Goal: Task Accomplishment & Management: Use online tool/utility

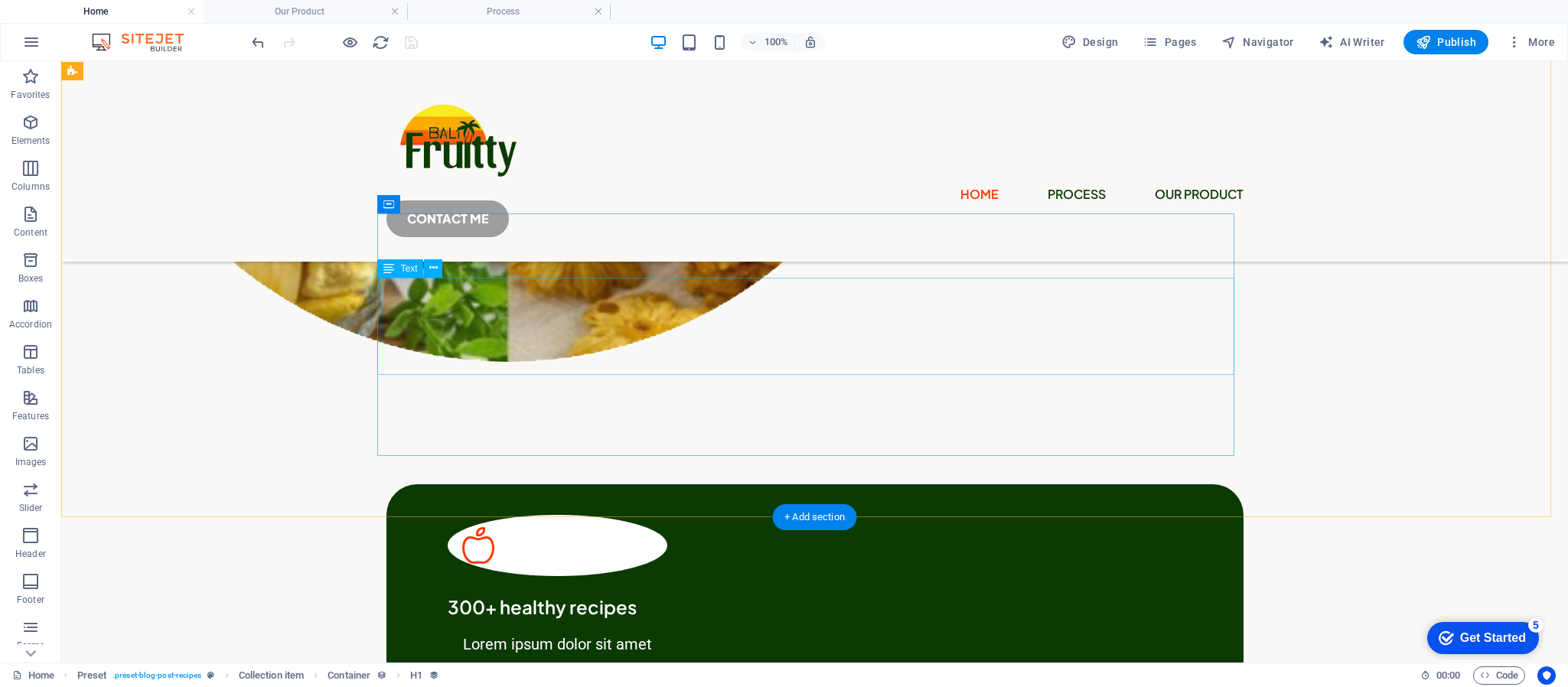
scroll to position [805, 0]
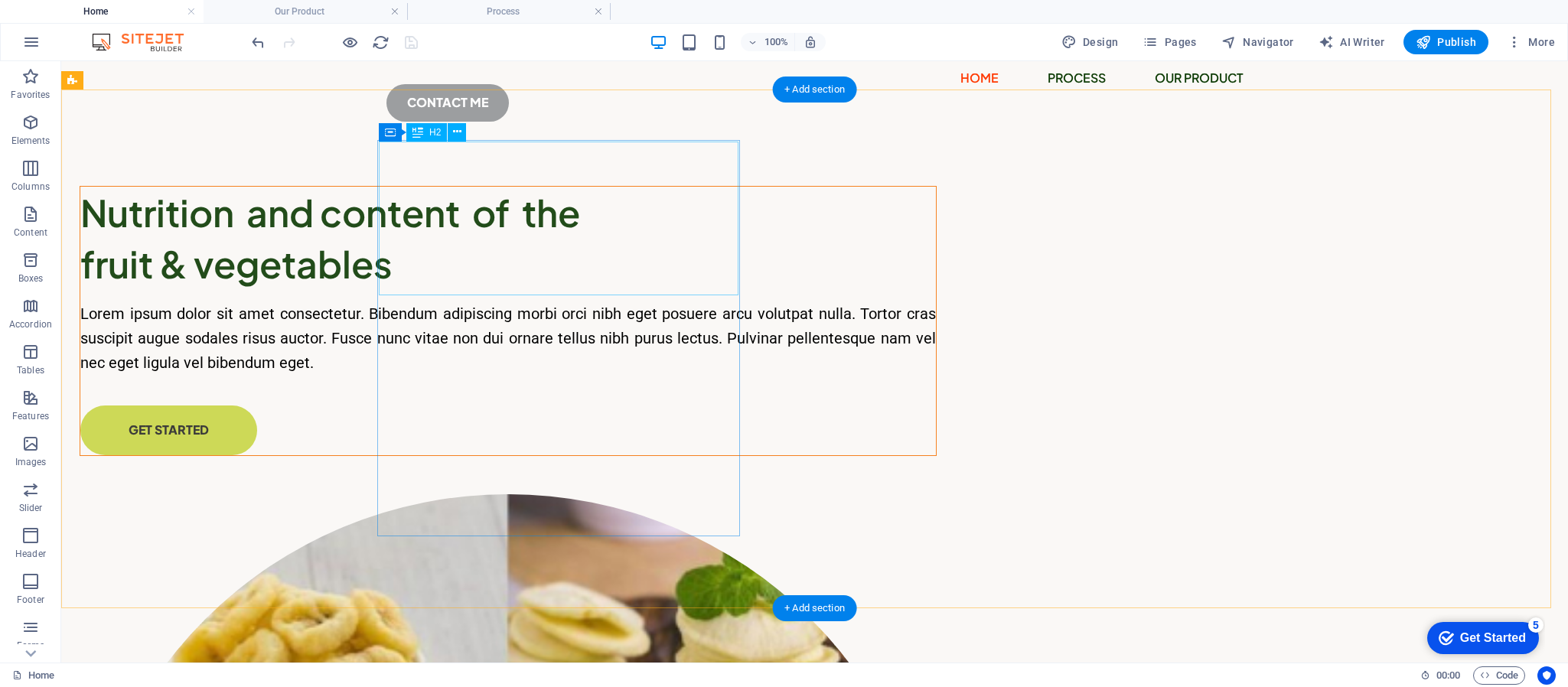
scroll to position [0, 0]
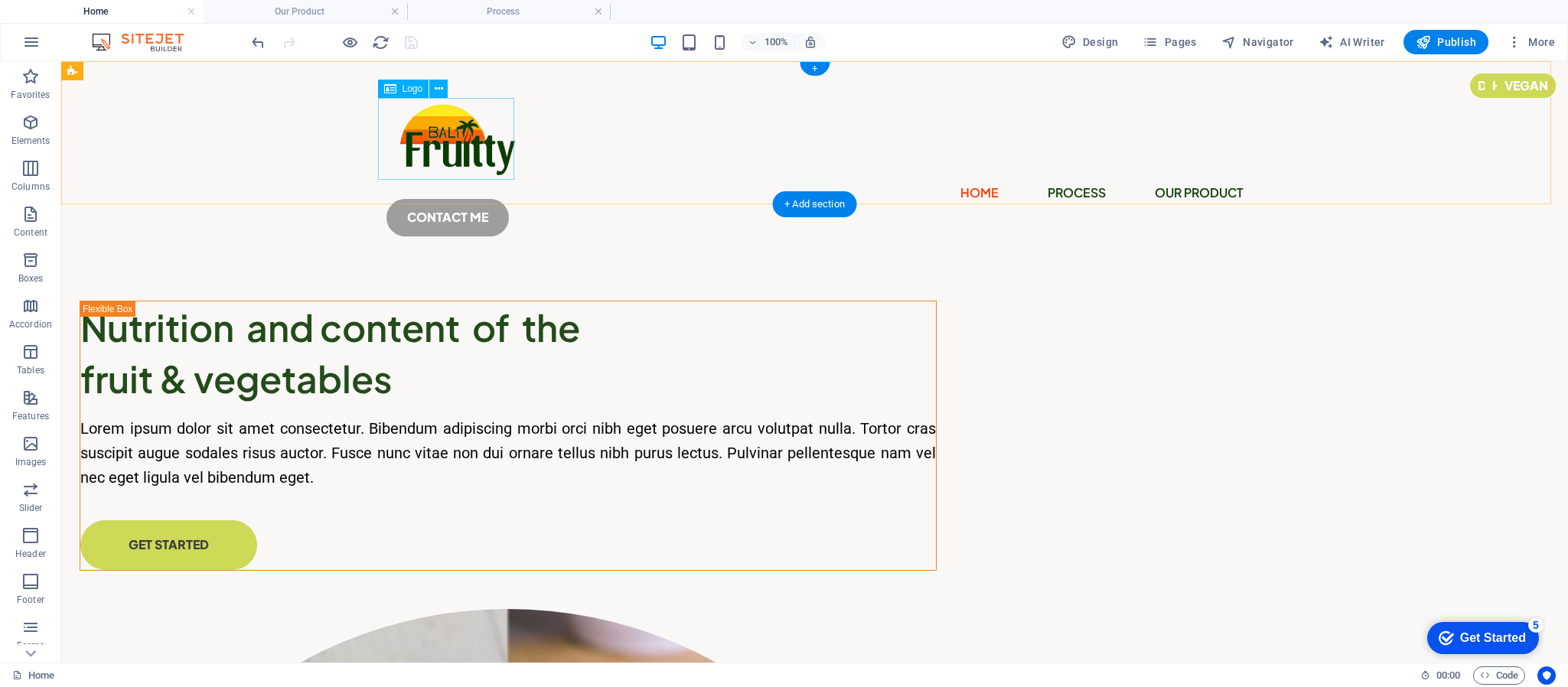
click at [446, 140] on div at bounding box center [815, 139] width 857 height 82
click at [477, 140] on div at bounding box center [815, 139] width 857 height 82
select select "px"
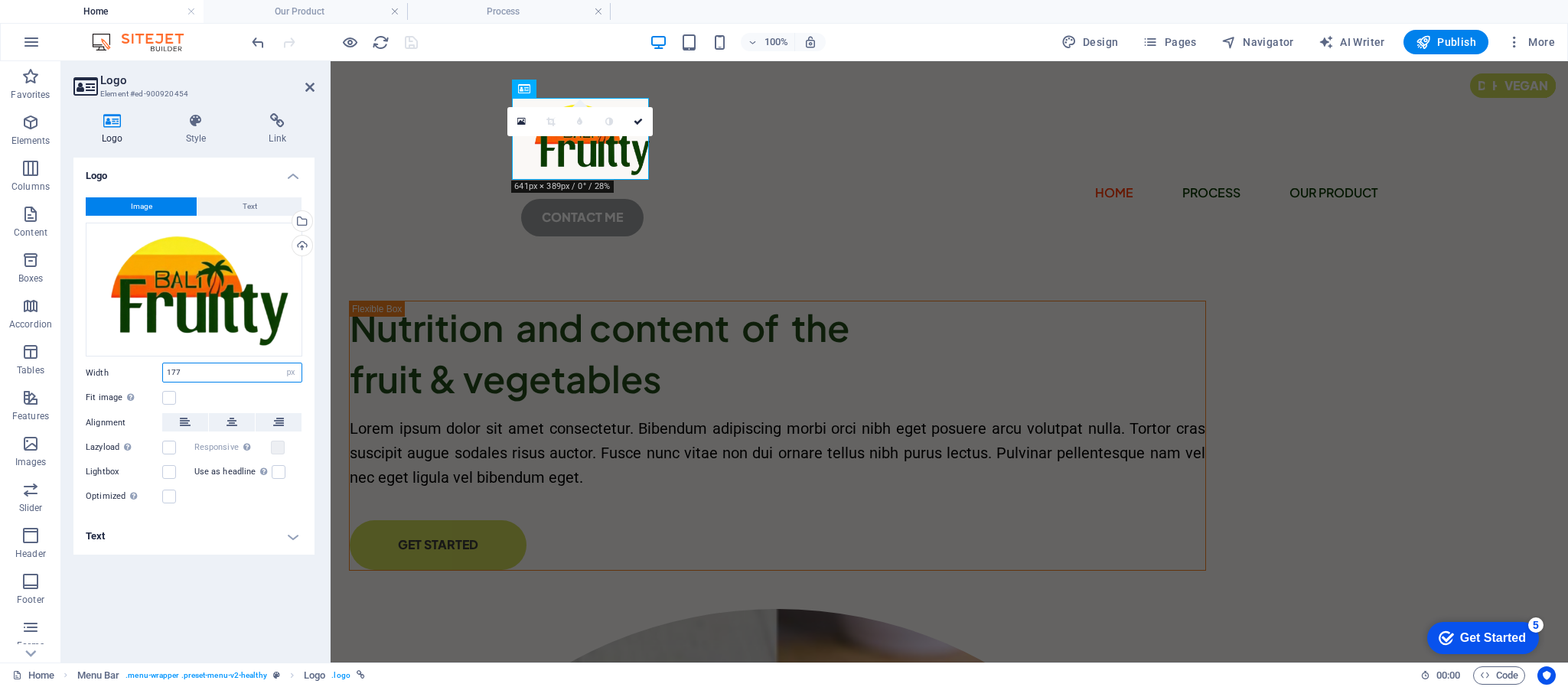
drag, startPoint x: 218, startPoint y: 367, endPoint x: 161, endPoint y: 372, distance: 57.2
click at [161, 372] on div "Width 177 Default auto px rem % em vh vw" at bounding box center [194, 372] width 217 height 20
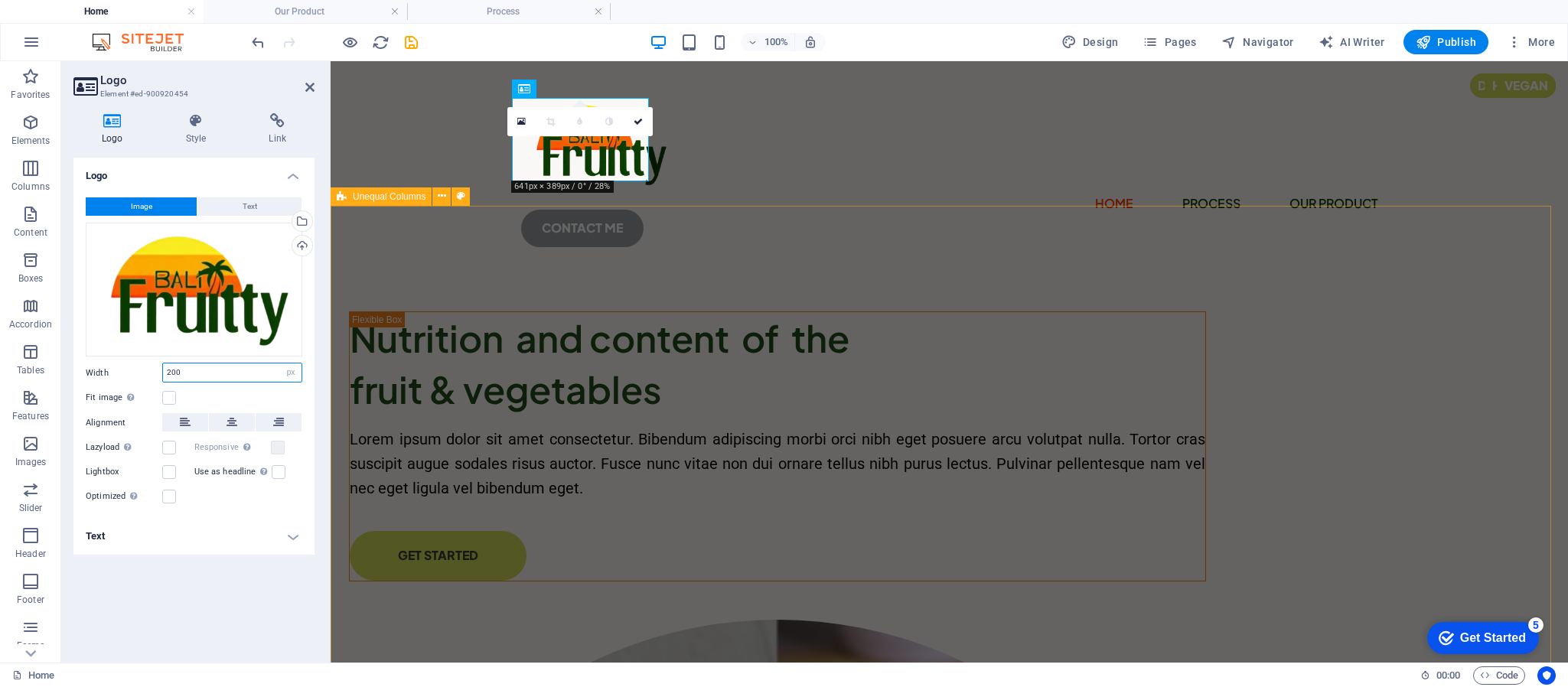
type input "200"
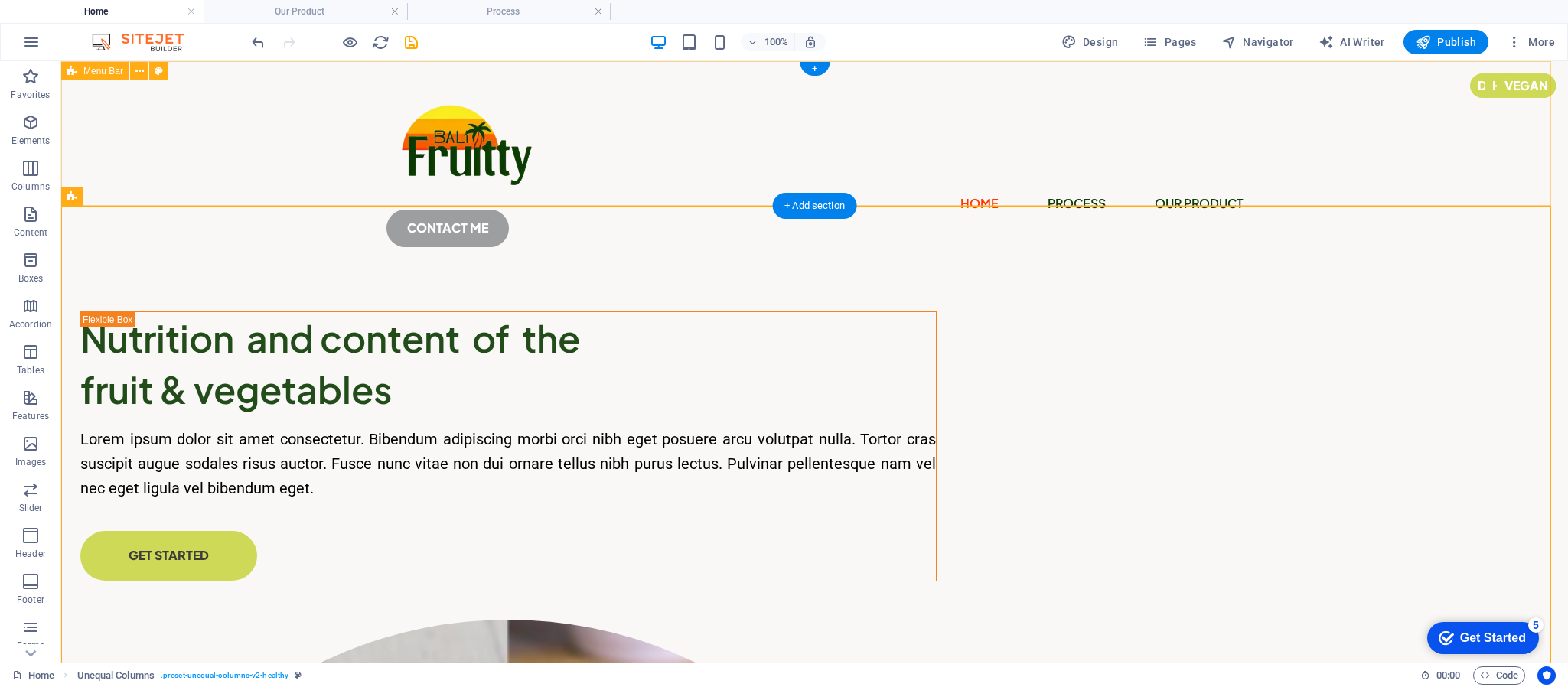
click at [320, 155] on div "Home Process Our Product CONTACT ME" at bounding box center [814, 166] width 1507 height 211
click at [418, 133] on div at bounding box center [815, 144] width 857 height 92
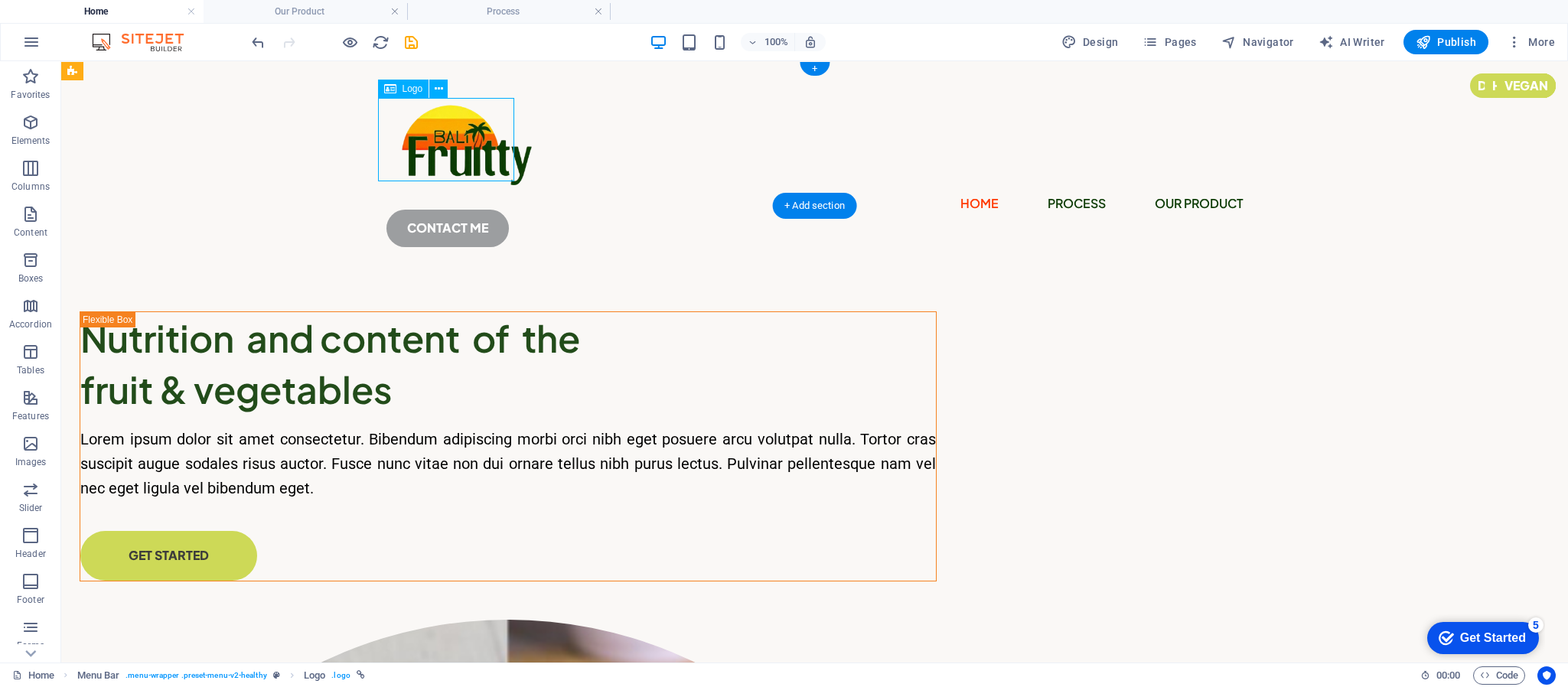
click at [418, 133] on div at bounding box center [815, 144] width 857 height 92
select select "px"
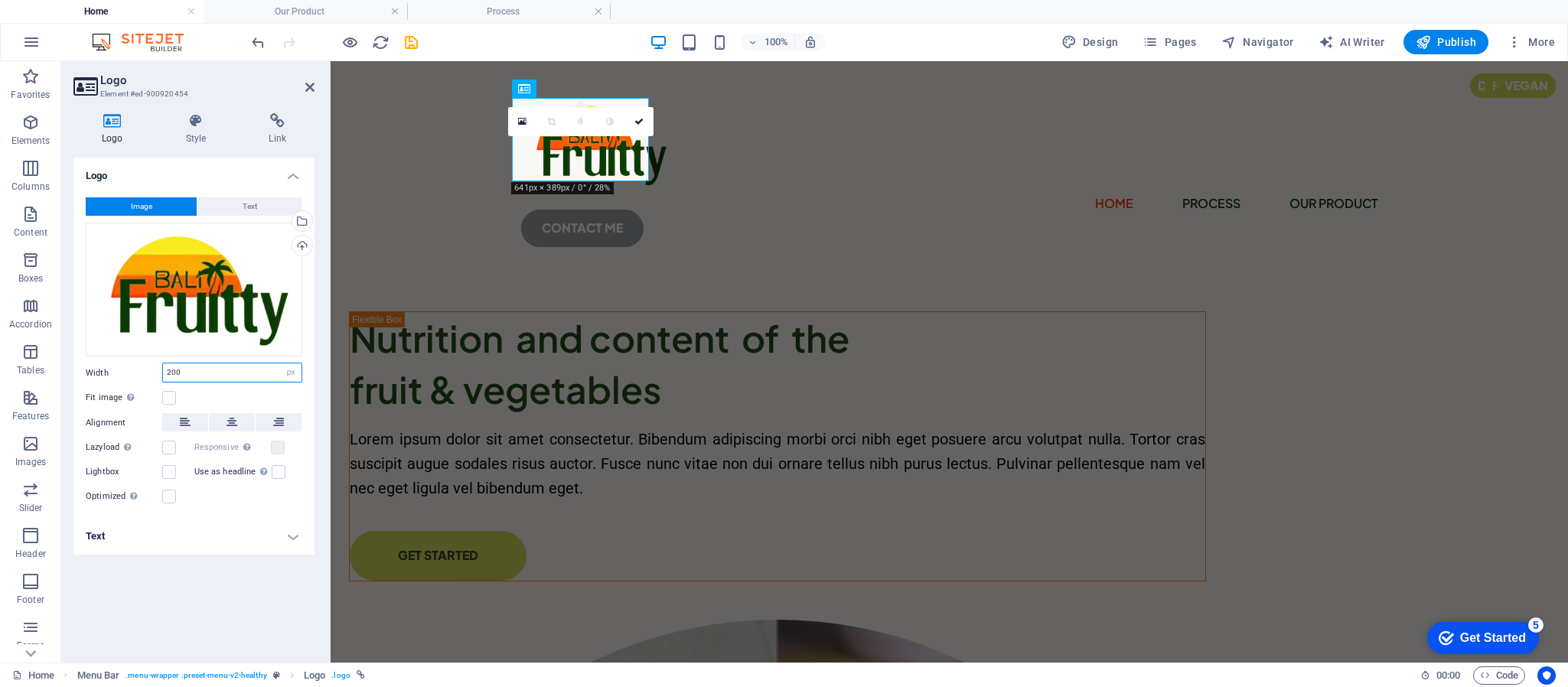
drag, startPoint x: 192, startPoint y: 366, endPoint x: 129, endPoint y: 366, distance: 63.0
click at [129, 366] on div "Width 200 Default auto px rem % em vh vw" at bounding box center [194, 372] width 217 height 20
type input "300"
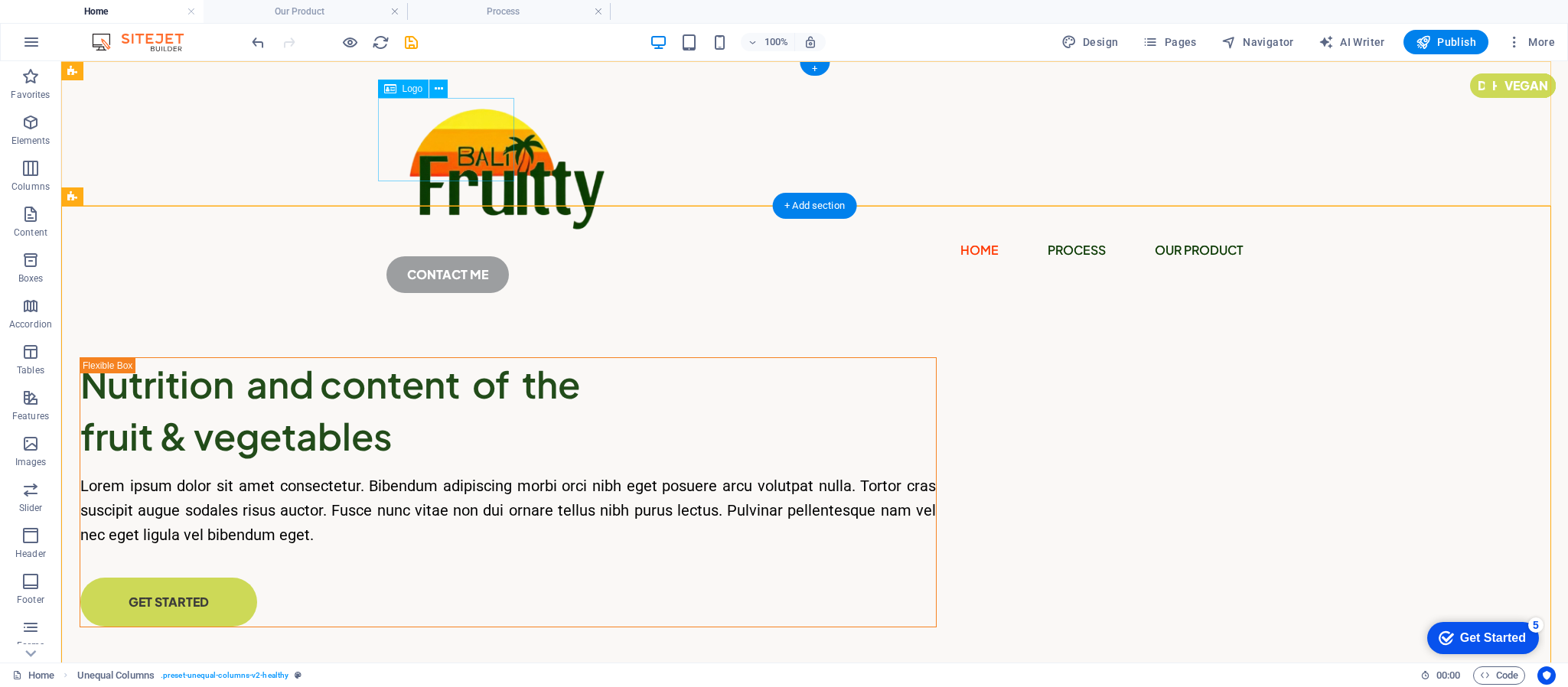
click at [469, 149] on div at bounding box center [815, 167] width 857 height 139
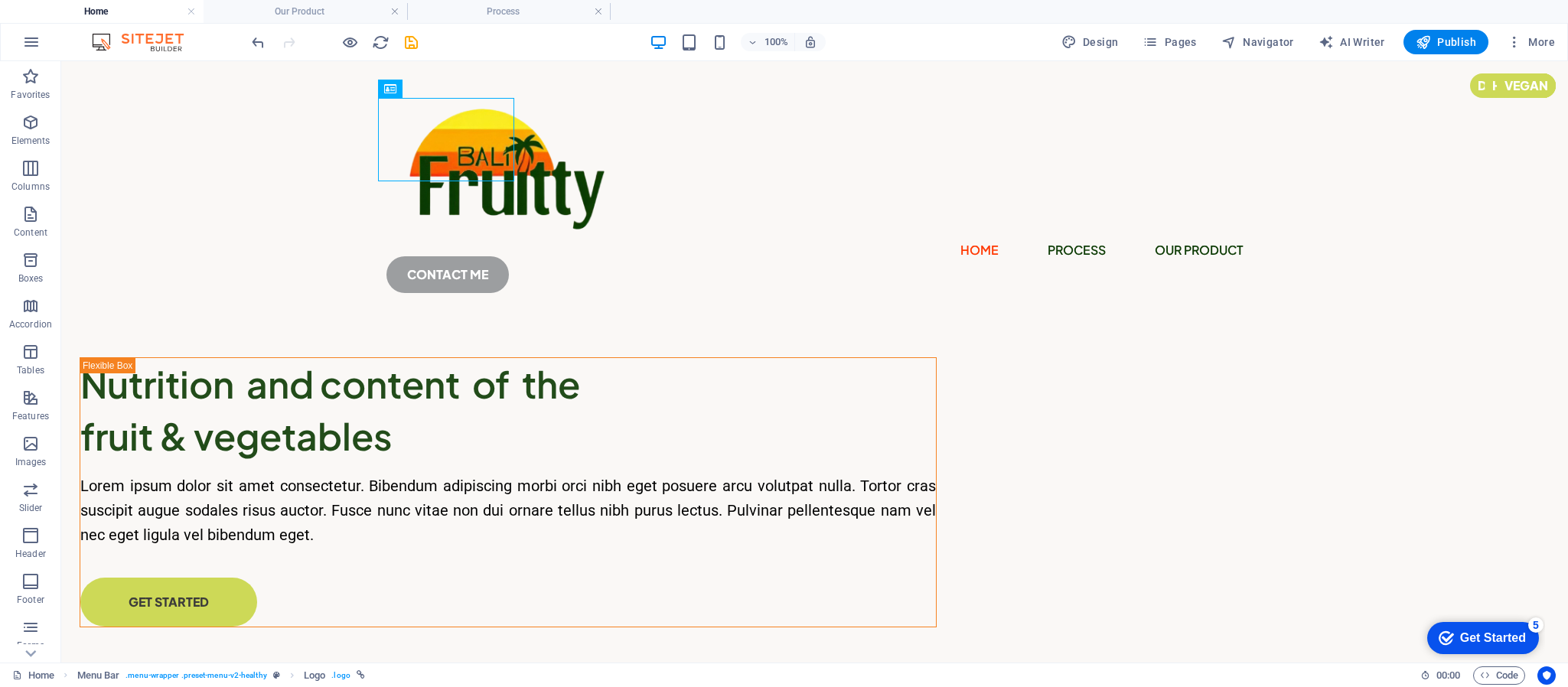
click at [345, 53] on div at bounding box center [335, 42] width 172 height 24
click at [345, 44] on icon "button" at bounding box center [350, 42] width 17 height 17
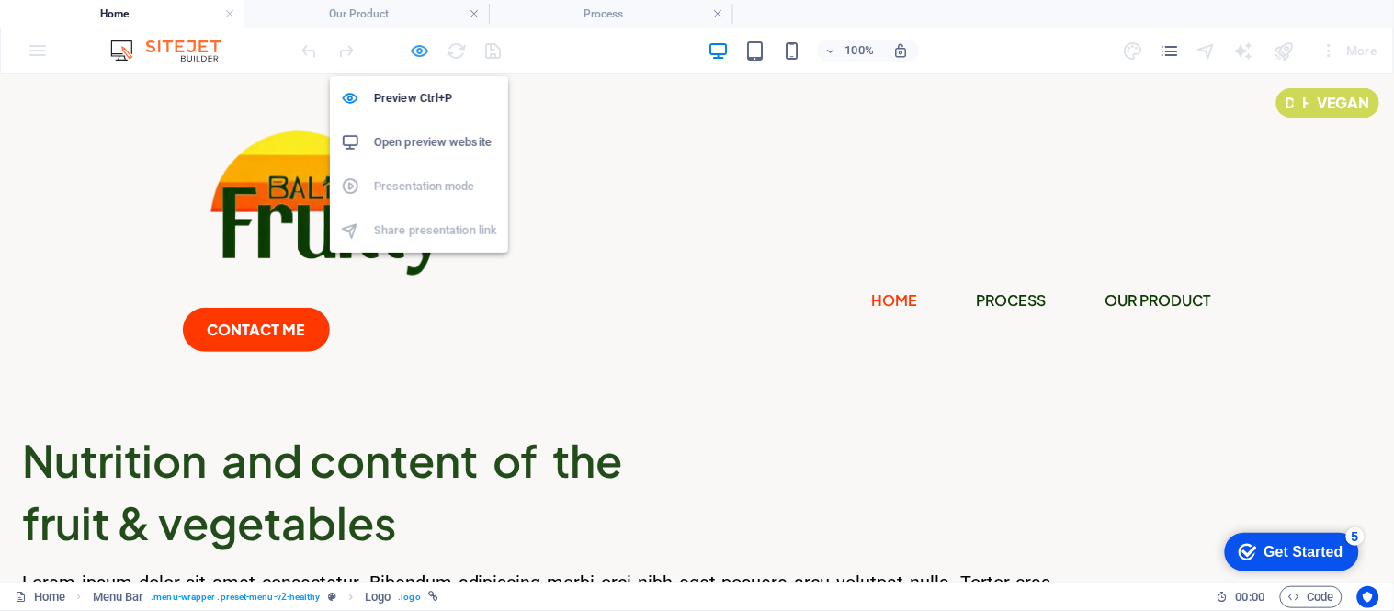
click at [419, 48] on icon "button" at bounding box center [420, 50] width 21 height 21
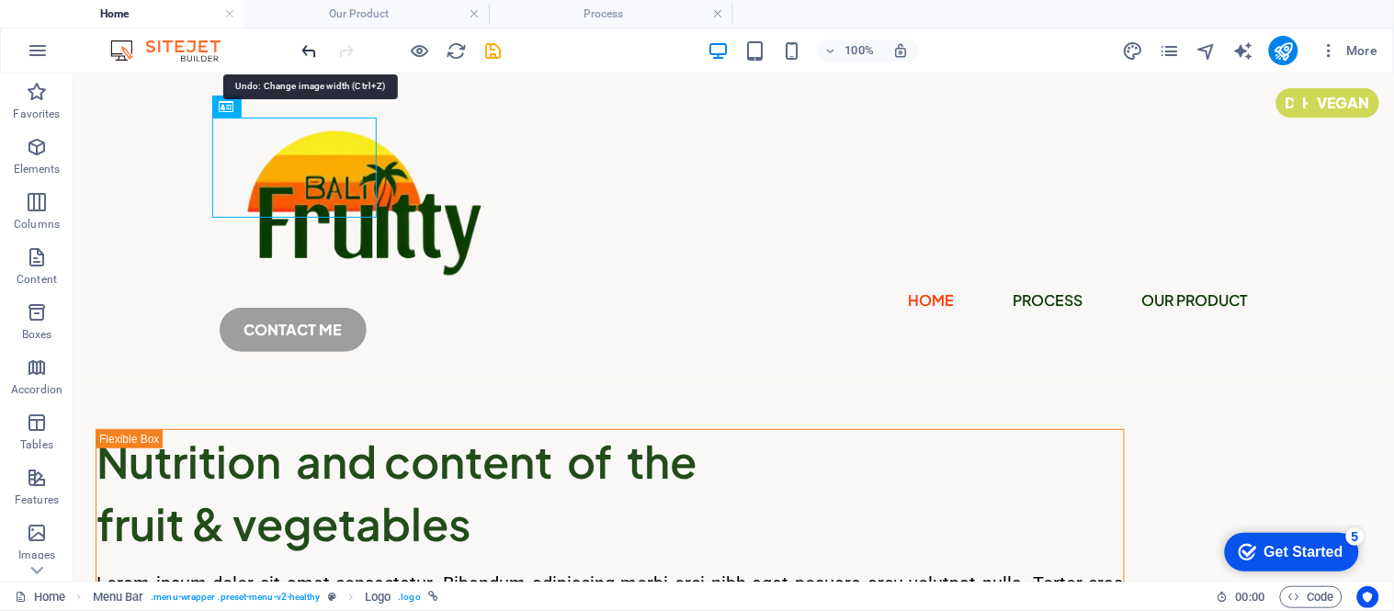
click at [318, 52] on icon "undo" at bounding box center [310, 50] width 21 height 21
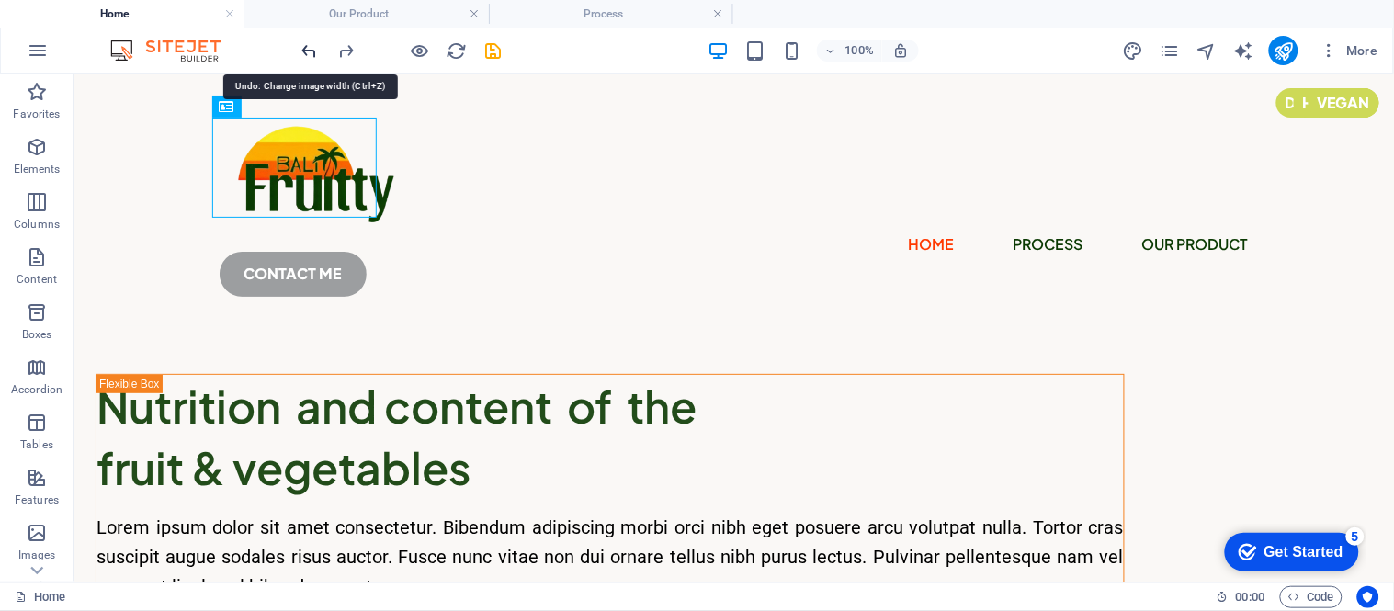
click at [316, 56] on icon "undo" at bounding box center [310, 50] width 21 height 21
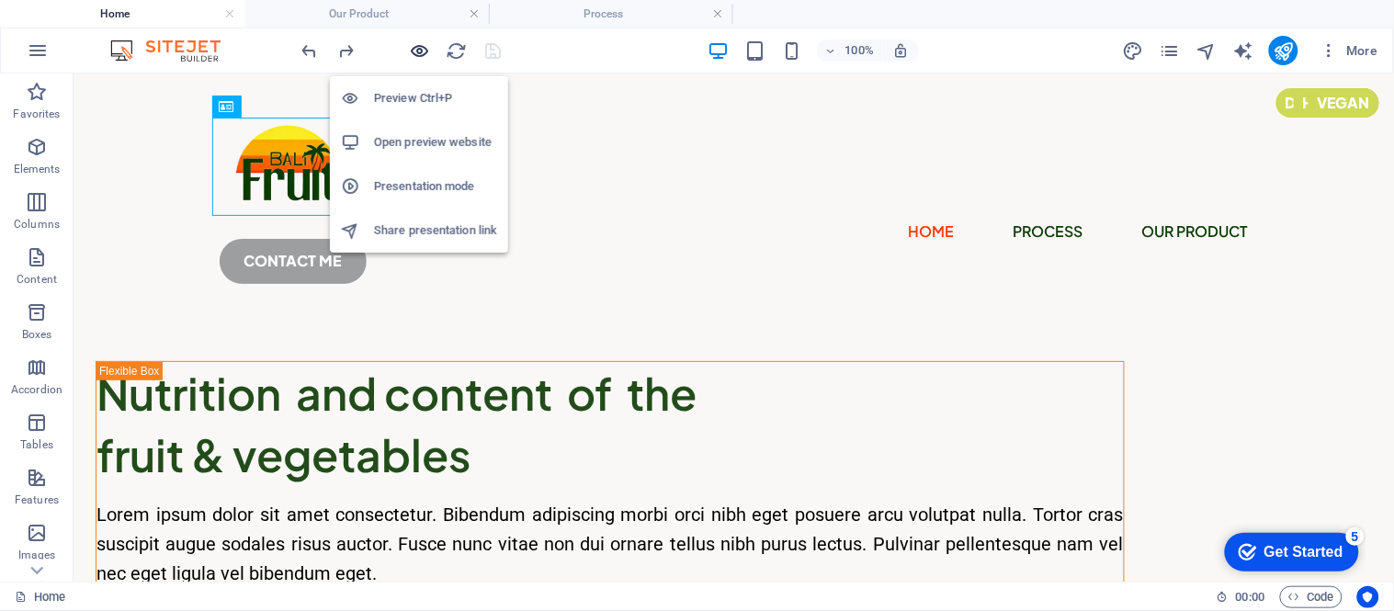
click at [417, 44] on icon "button" at bounding box center [420, 50] width 21 height 21
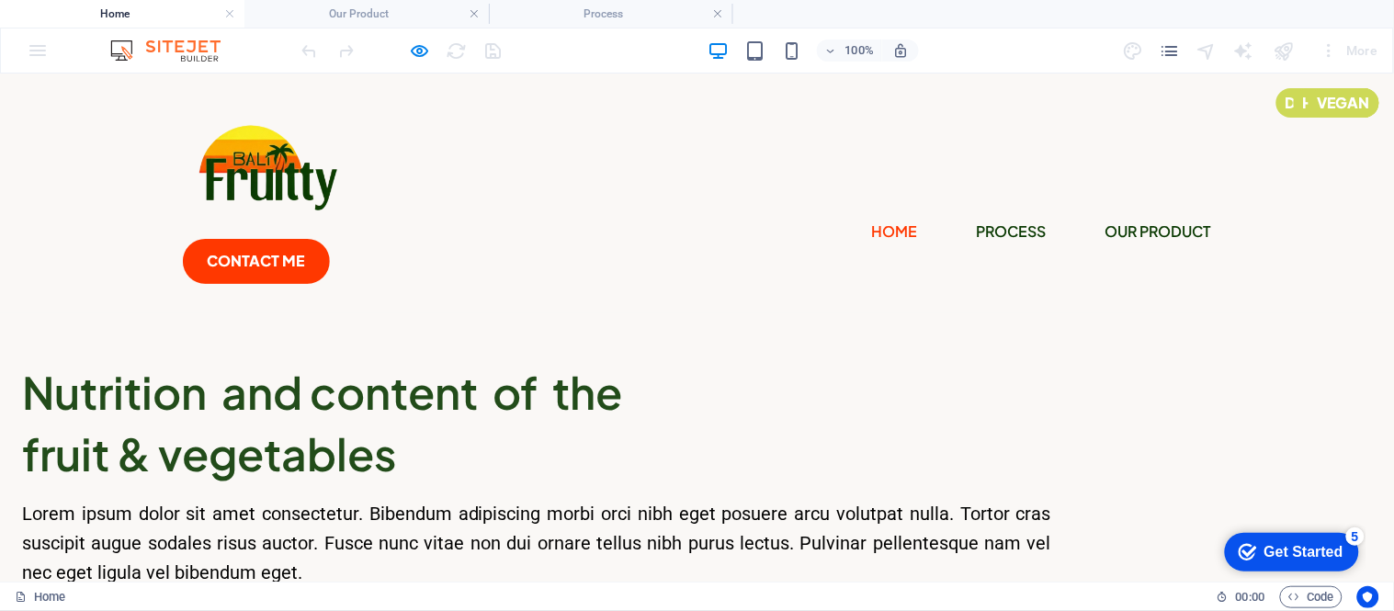
click at [41, 52] on div "100% More" at bounding box center [697, 50] width 1392 height 44
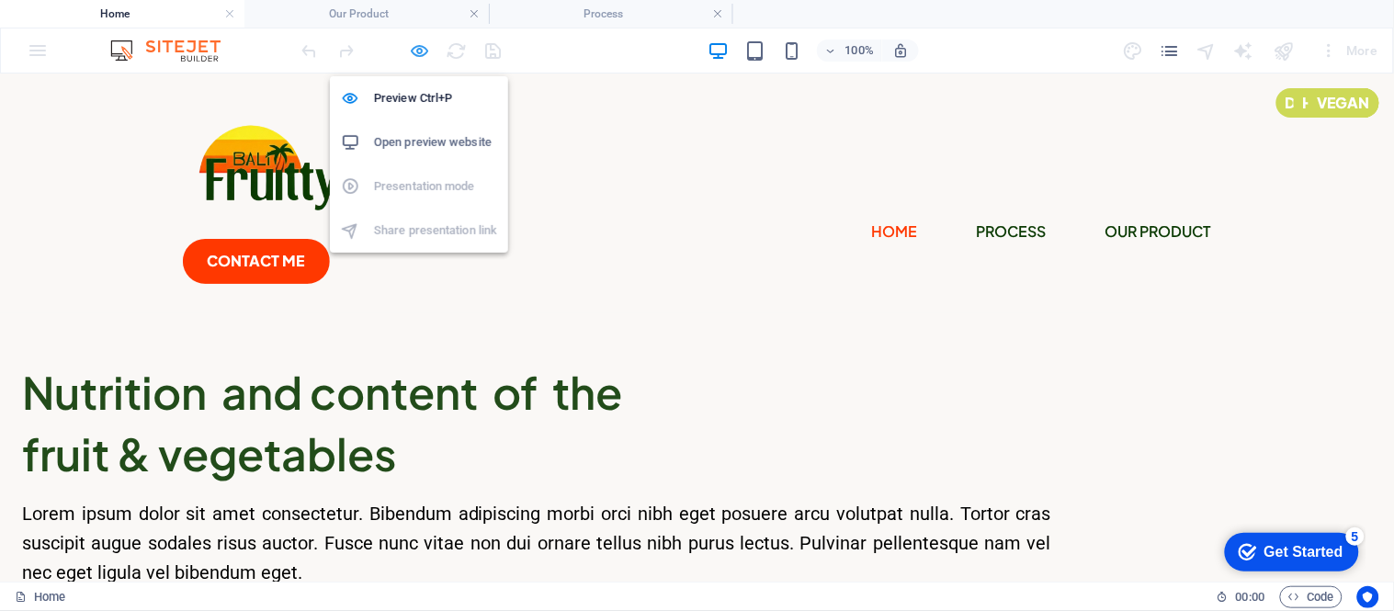
click at [410, 42] on icon "button" at bounding box center [420, 50] width 21 height 21
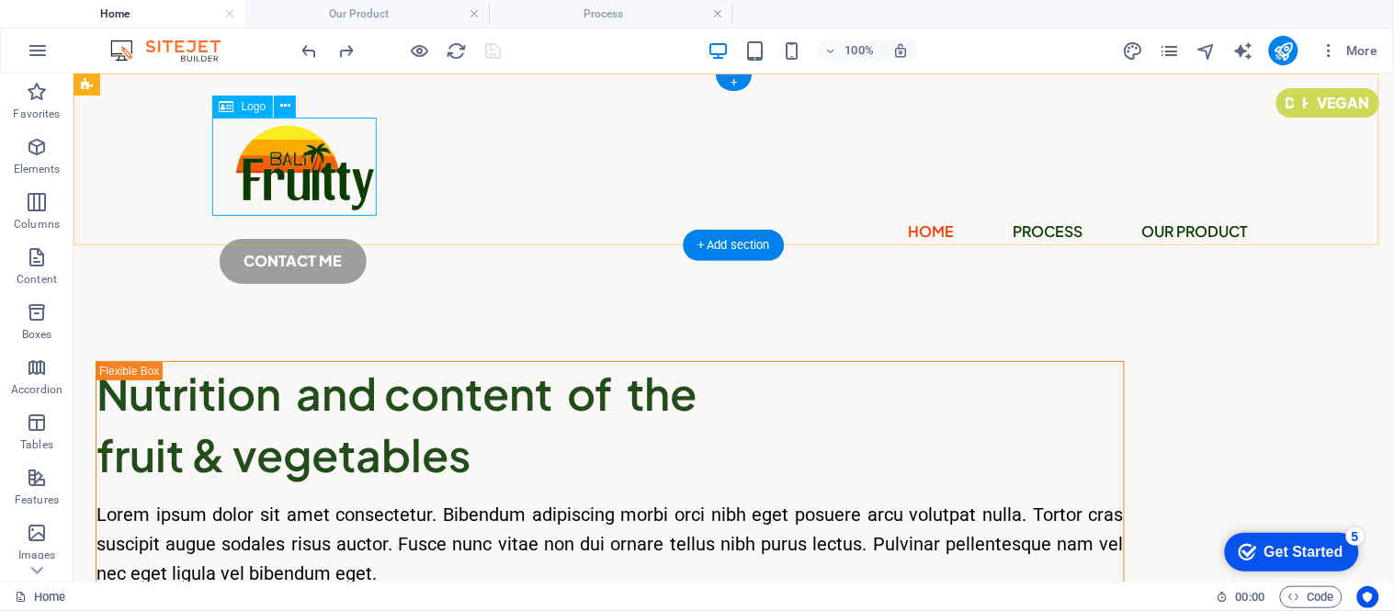
click at [277, 147] on div at bounding box center [733, 166] width 1029 height 98
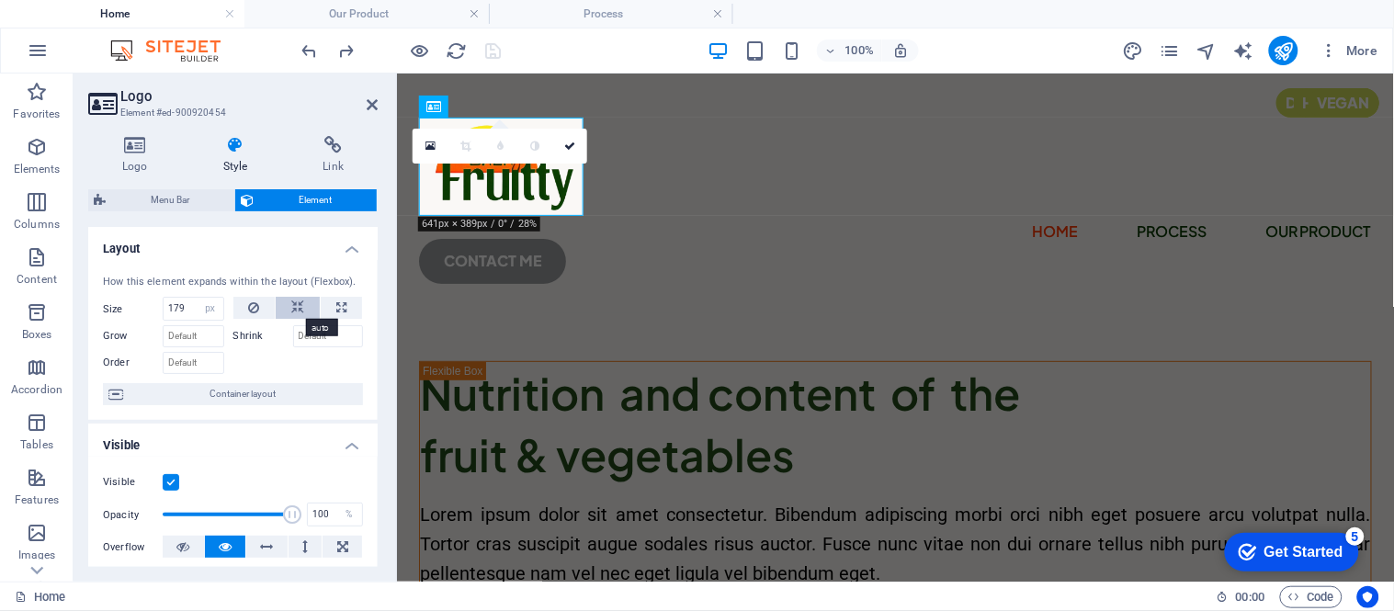
click at [296, 304] on icon at bounding box center [297, 308] width 13 height 22
select select "DISABLED_OPTION_VALUE"
click at [686, 207] on div "Home Process Our Product CONTACT ME" at bounding box center [894, 193] width 997 height 240
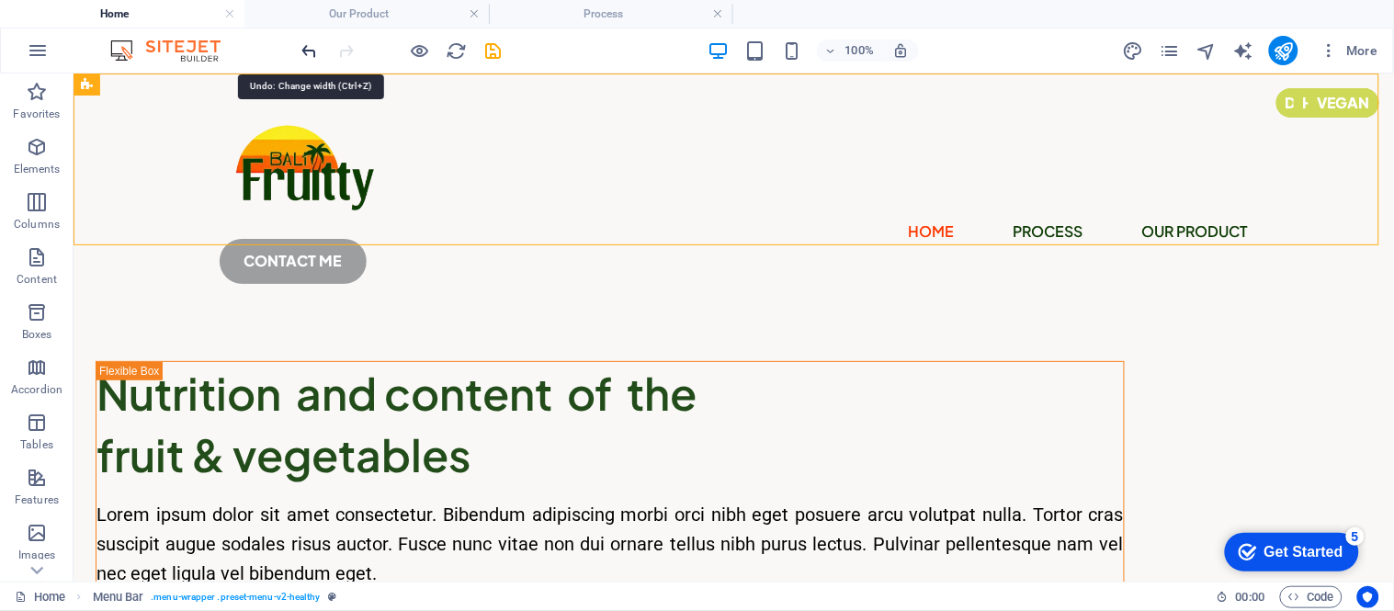
click at [316, 55] on icon "undo" at bounding box center [310, 50] width 21 height 21
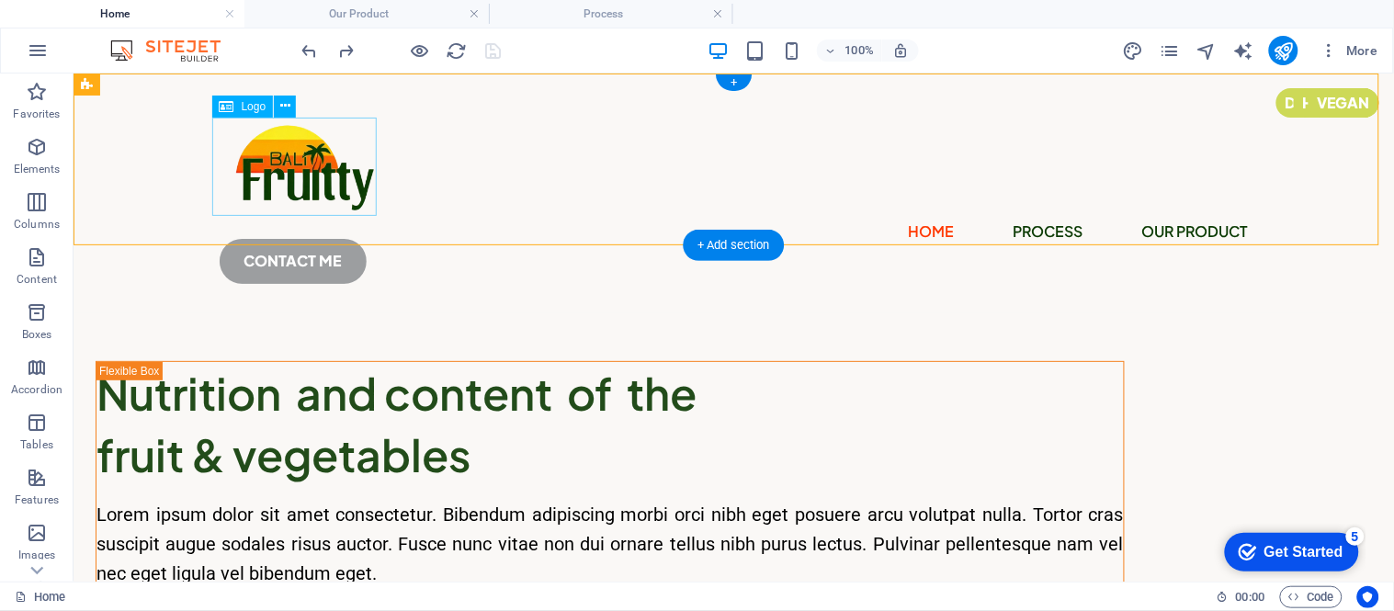
click at [243, 142] on div at bounding box center [733, 166] width 1029 height 98
select select "px"
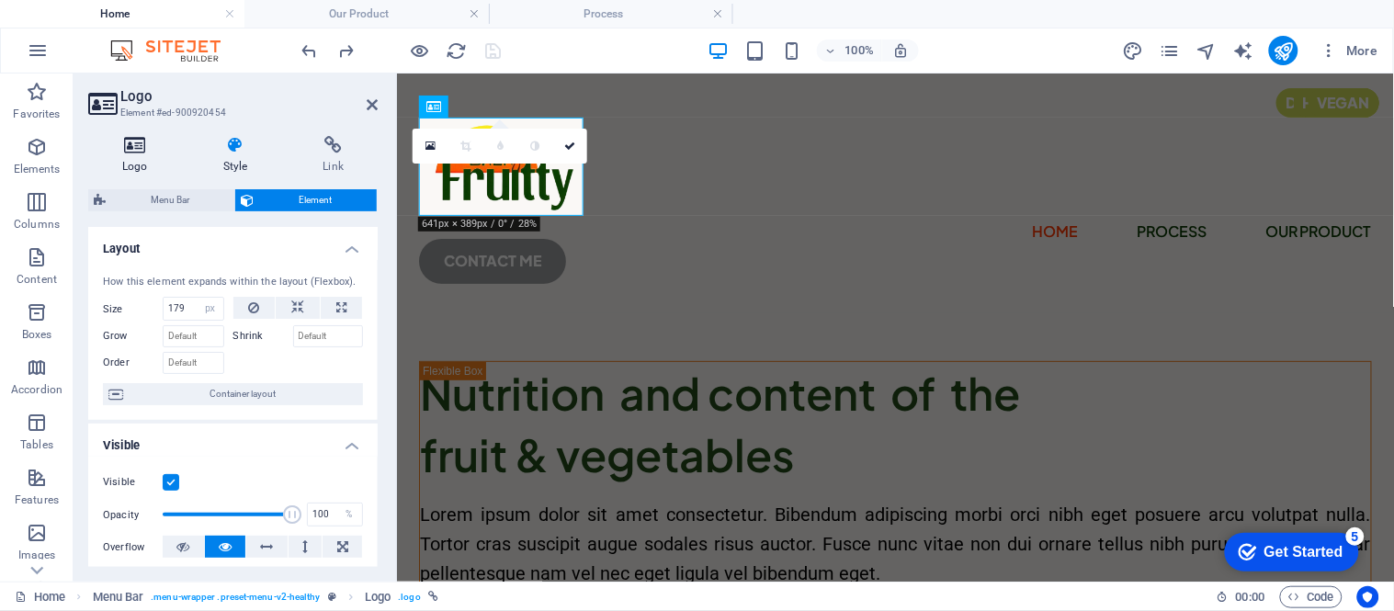
click at [129, 150] on icon at bounding box center [135, 145] width 94 height 18
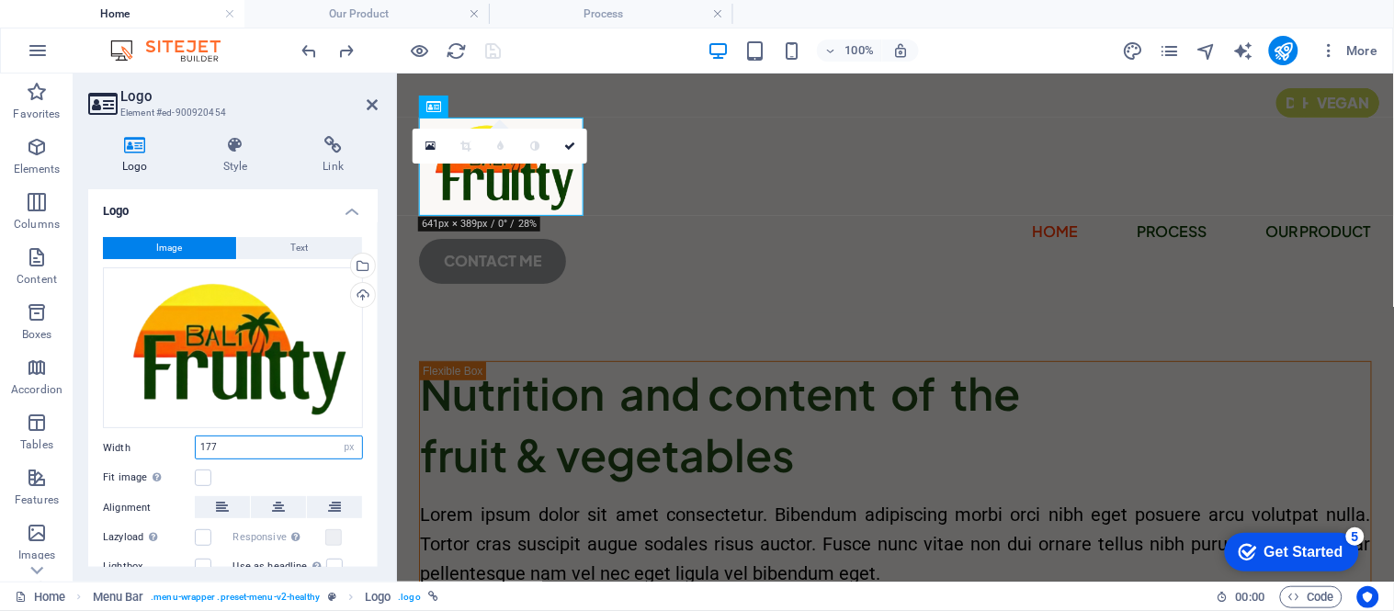
drag, startPoint x: 227, startPoint y: 438, endPoint x: 198, endPoint y: 438, distance: 28.5
click at [198, 438] on input "177" at bounding box center [279, 447] width 166 height 22
type input "250"
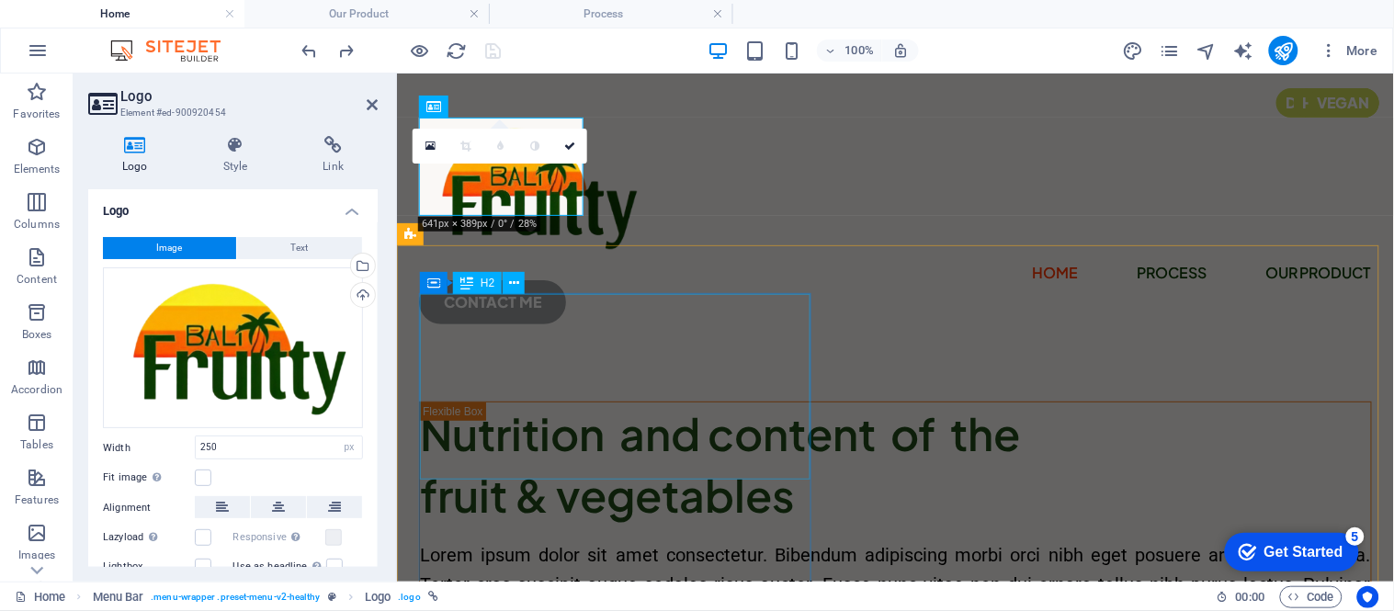
click at [746, 224] on div "Home Process Our Product CONTACT ME" at bounding box center [894, 213] width 997 height 280
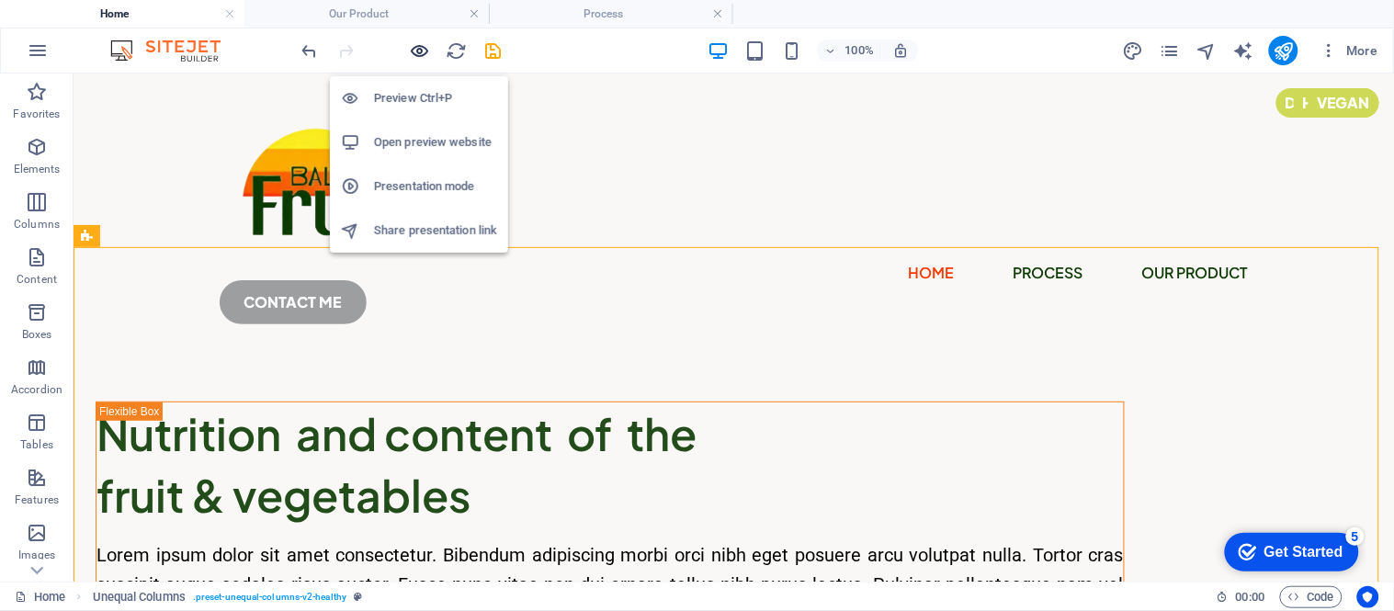
click at [419, 47] on icon "button" at bounding box center [420, 50] width 21 height 21
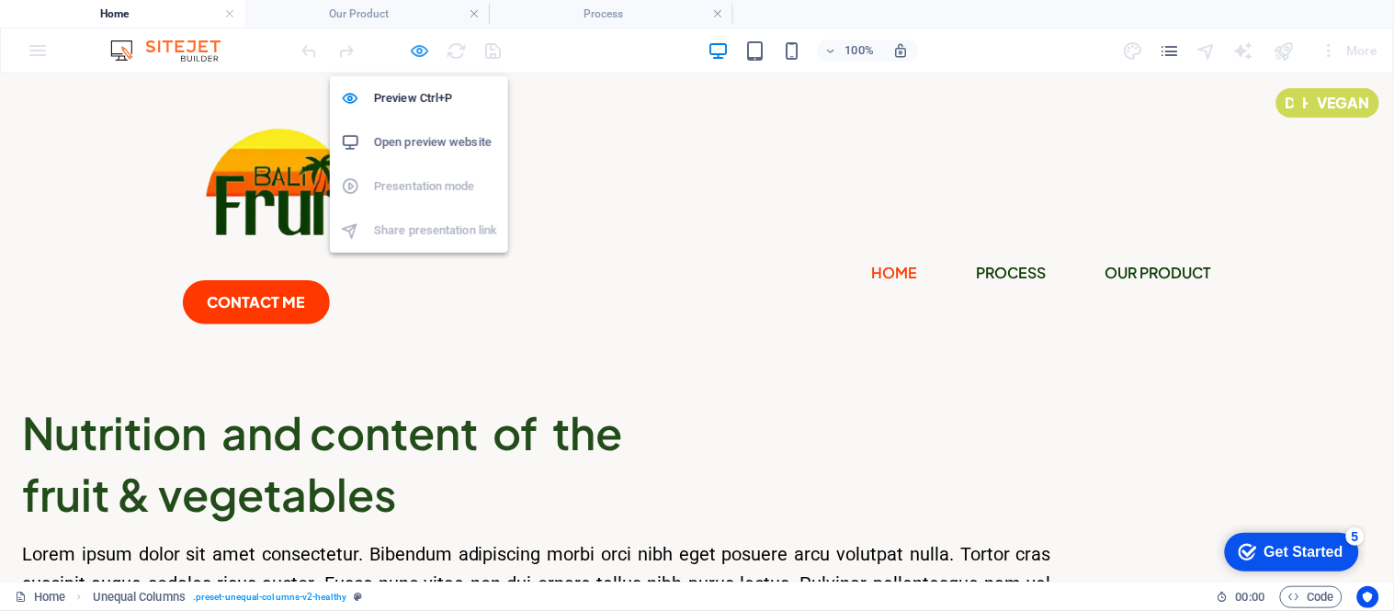
click at [425, 51] on icon "button" at bounding box center [420, 50] width 21 height 21
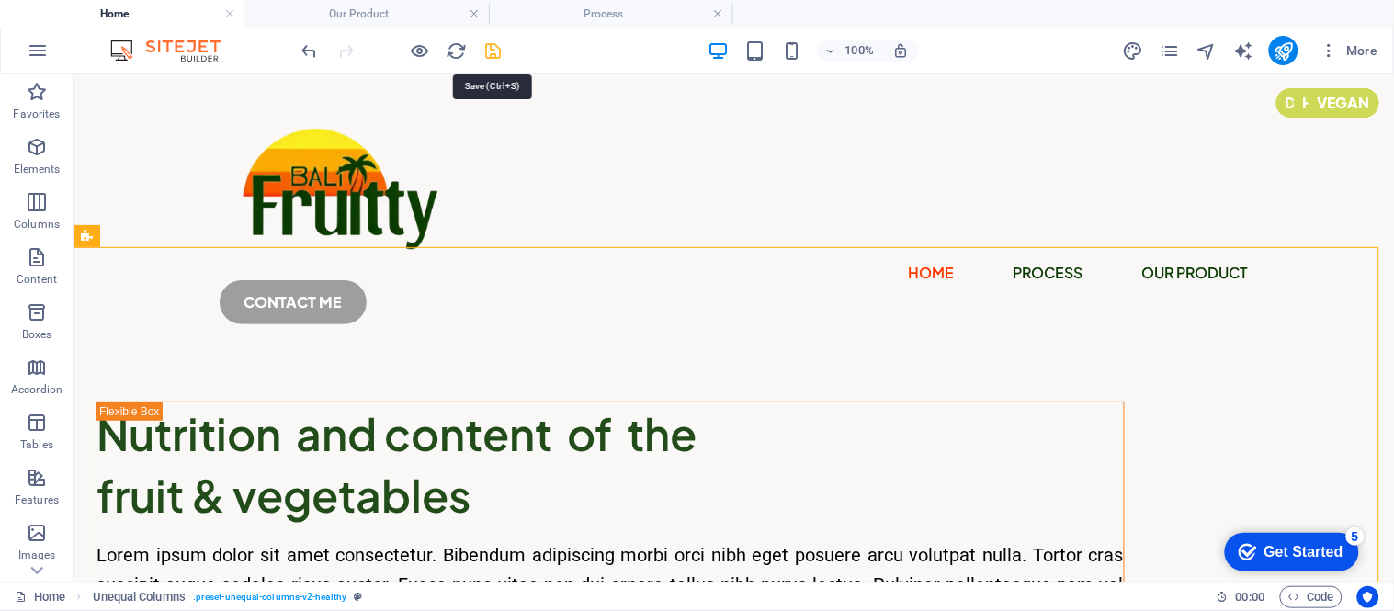
click at [483, 47] on icon "save" at bounding box center [493, 50] width 21 height 21
